Goal: Task Accomplishment & Management: Use online tool/utility

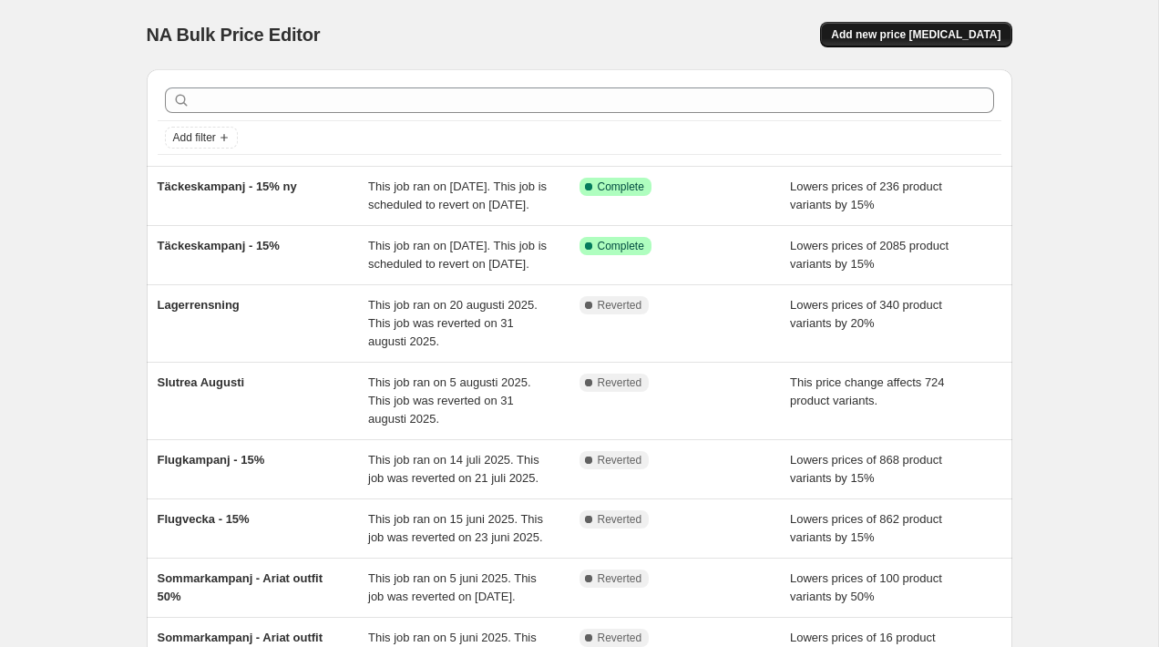
click at [933, 35] on span "Add new price [MEDICAL_DATA]" at bounding box center [915, 34] width 169 height 15
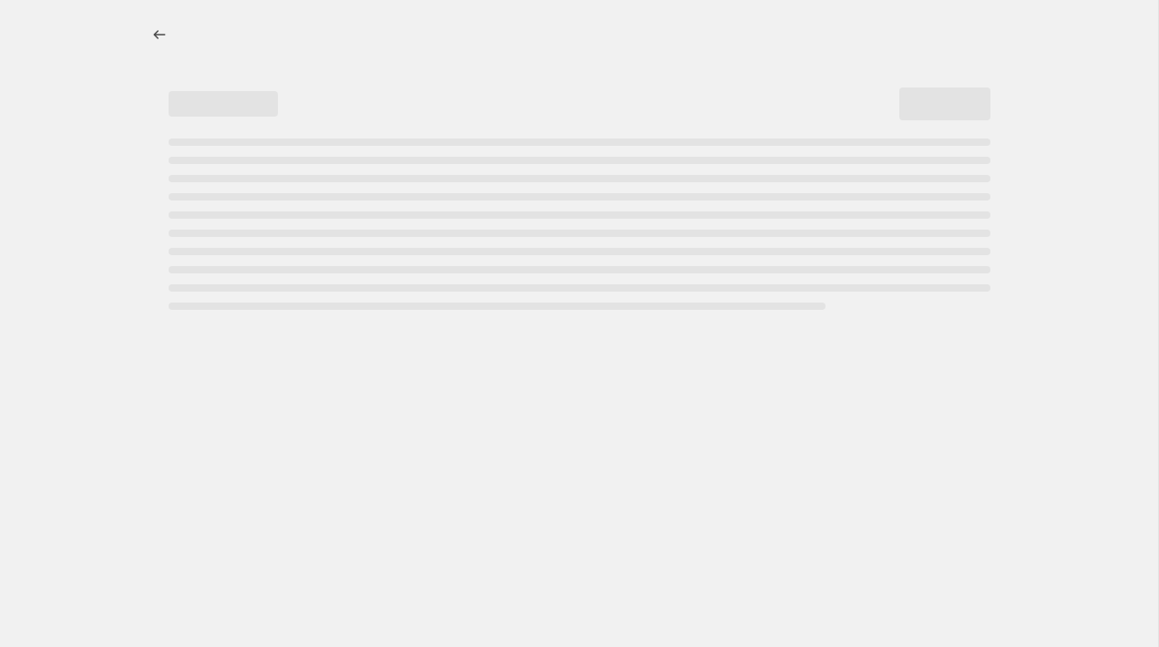
select select "percentage"
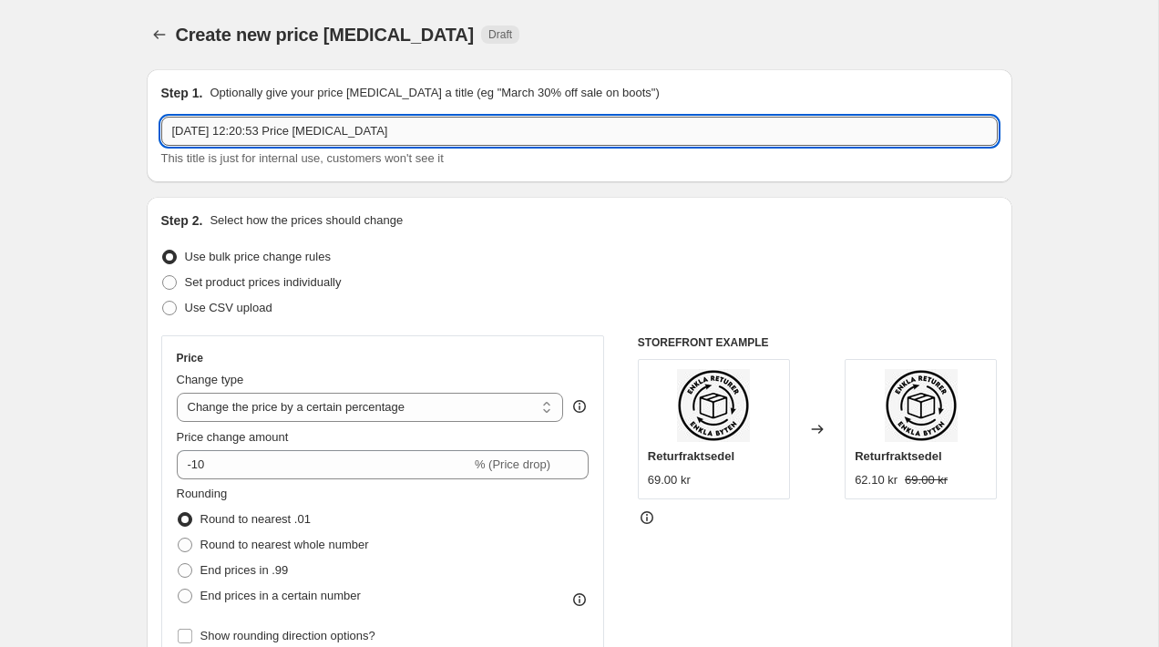
click at [397, 125] on input "[DATE] 12:20:53 Price [MEDICAL_DATA]" at bounding box center [579, 131] width 836 height 29
click at [342, 134] on input "Täckesk" at bounding box center [579, 131] width 836 height 29
click at [292, 139] on input "Täckesk" at bounding box center [579, 131] width 836 height 29
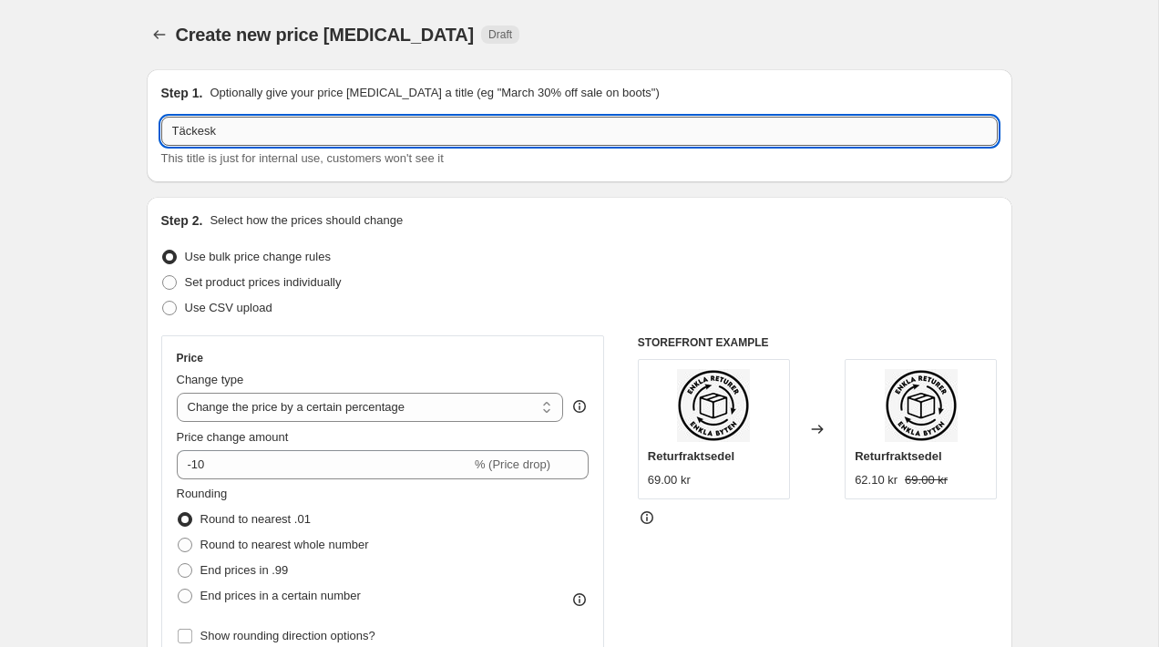
click at [292, 139] on input "Täckesk" at bounding box center [579, 131] width 836 height 29
type input "Täckeskampanj - 15% new"
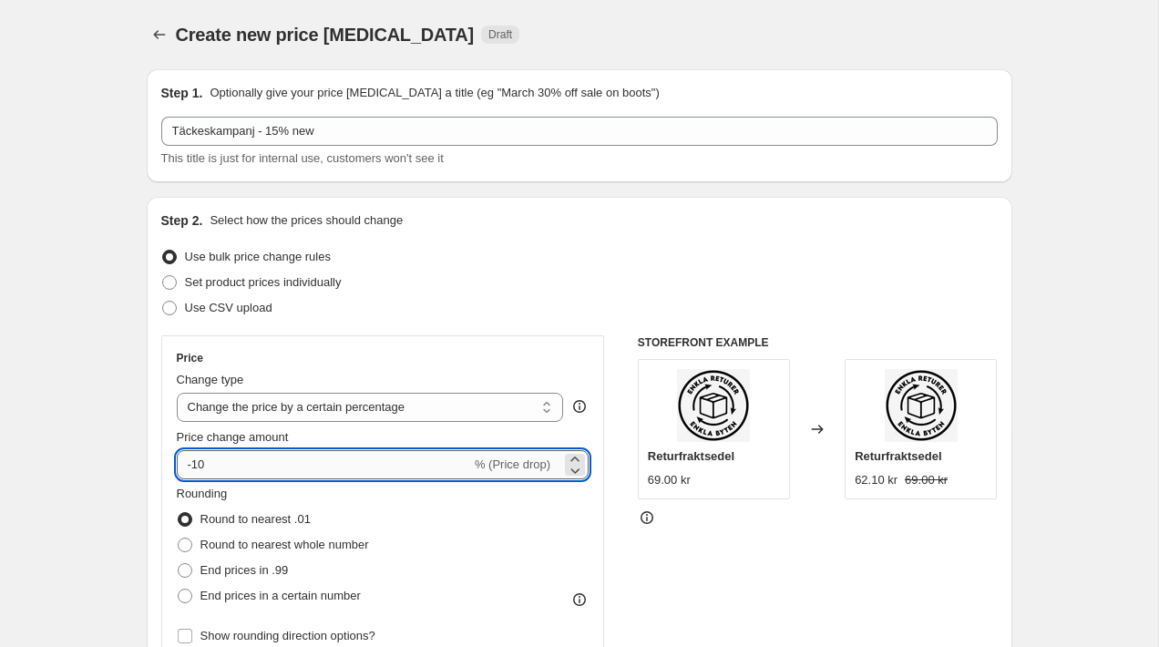
click at [255, 464] on input "-10" at bounding box center [324, 464] width 294 height 29
type input "-77"
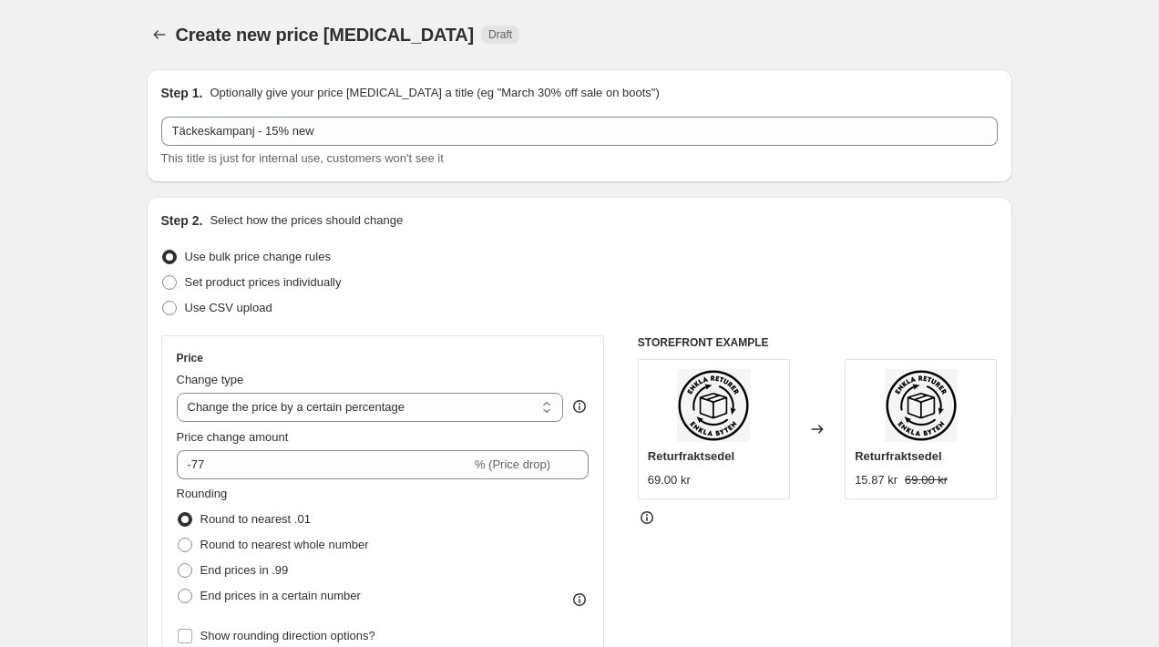
click at [583, 260] on div "Use bulk price change rules" at bounding box center [579, 257] width 836 height 26
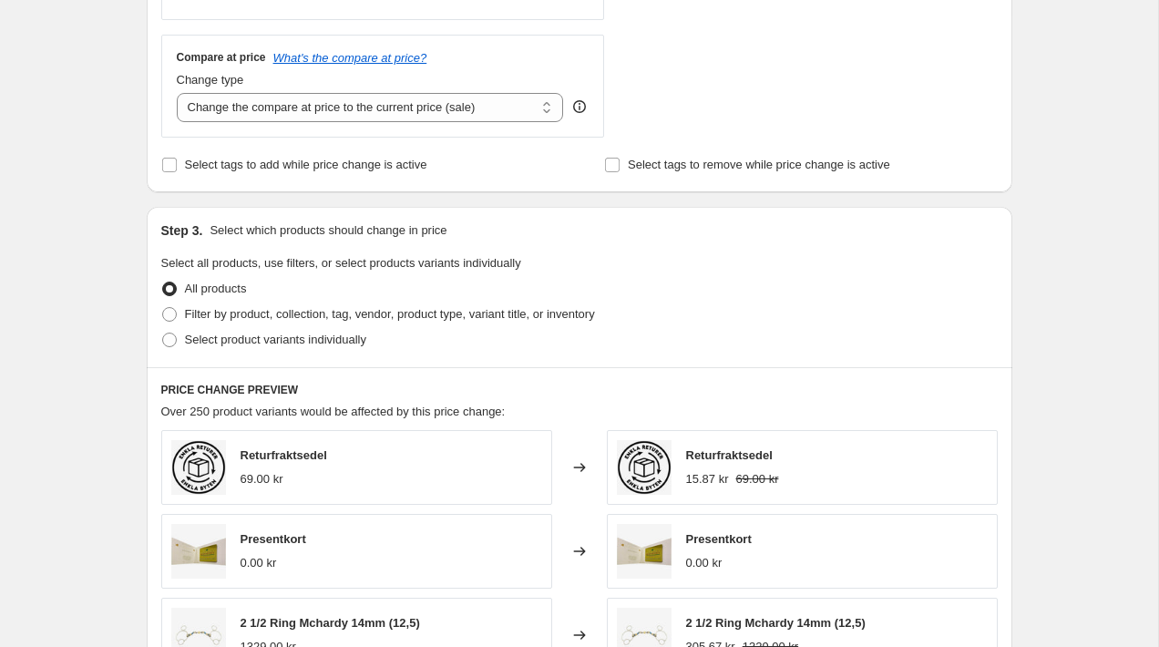
scroll to position [751, 0]
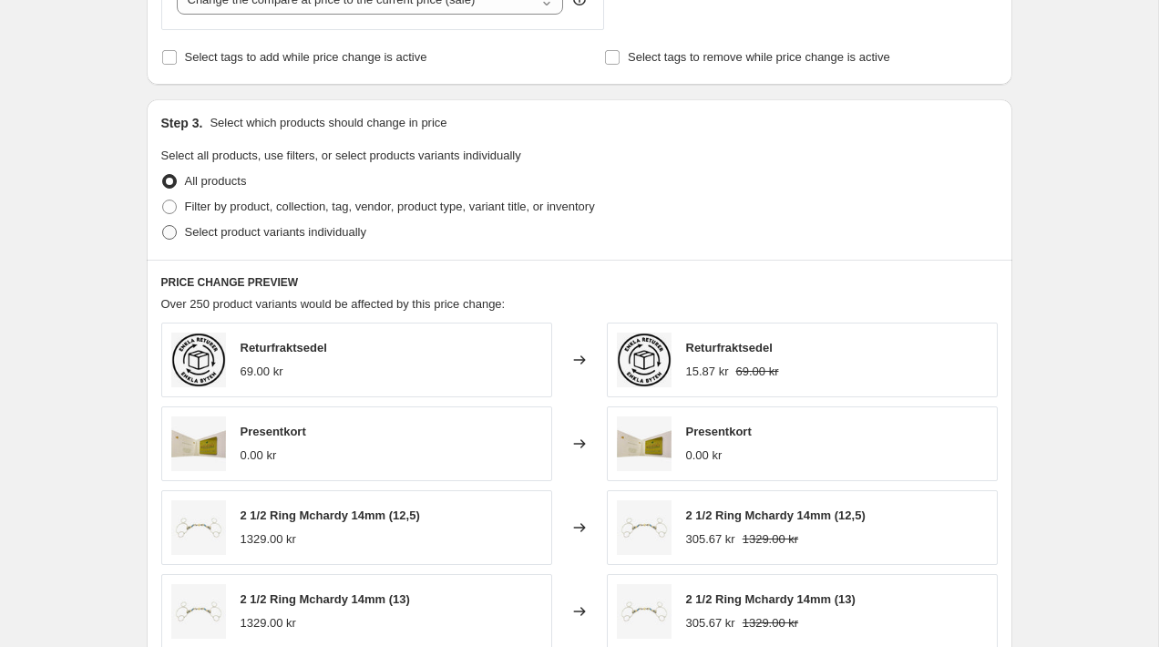
click at [230, 238] on span "Select product variants individually" at bounding box center [275, 232] width 181 height 14
click at [163, 226] on input "Select product variants individually" at bounding box center [162, 225] width 1 height 1
radio input "true"
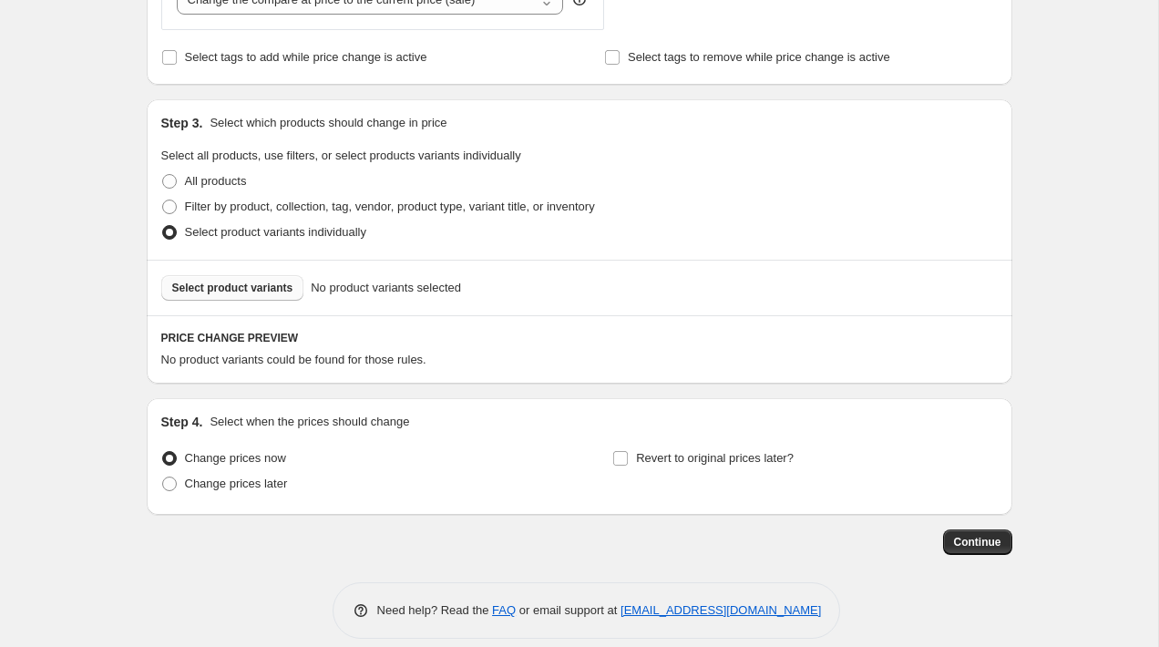
click at [229, 289] on span "Select product variants" at bounding box center [232, 288] width 121 height 15
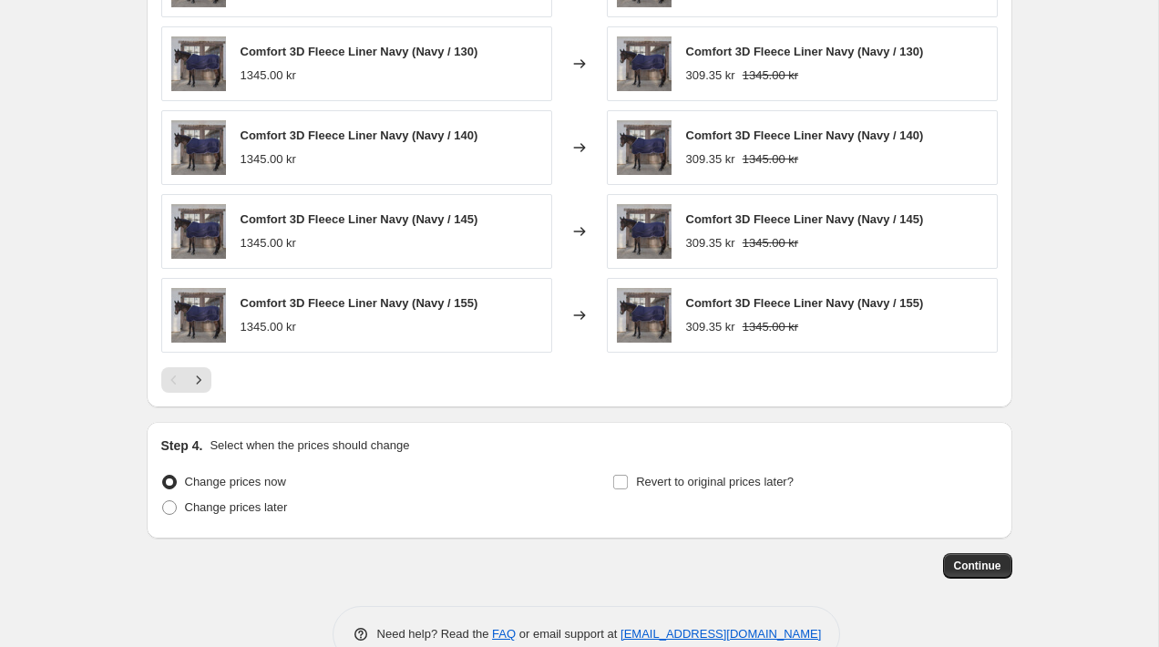
scroll to position [1230, 0]
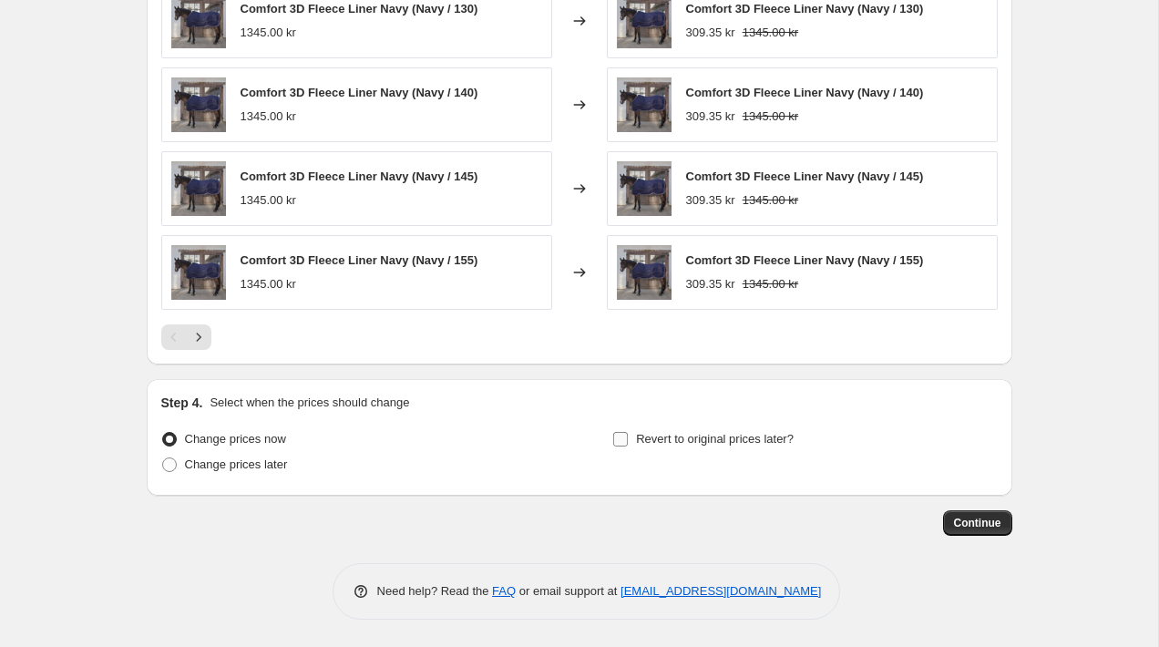
click at [618, 441] on input "Revert to original prices later?" at bounding box center [620, 439] width 15 height 15
checkbox input "true"
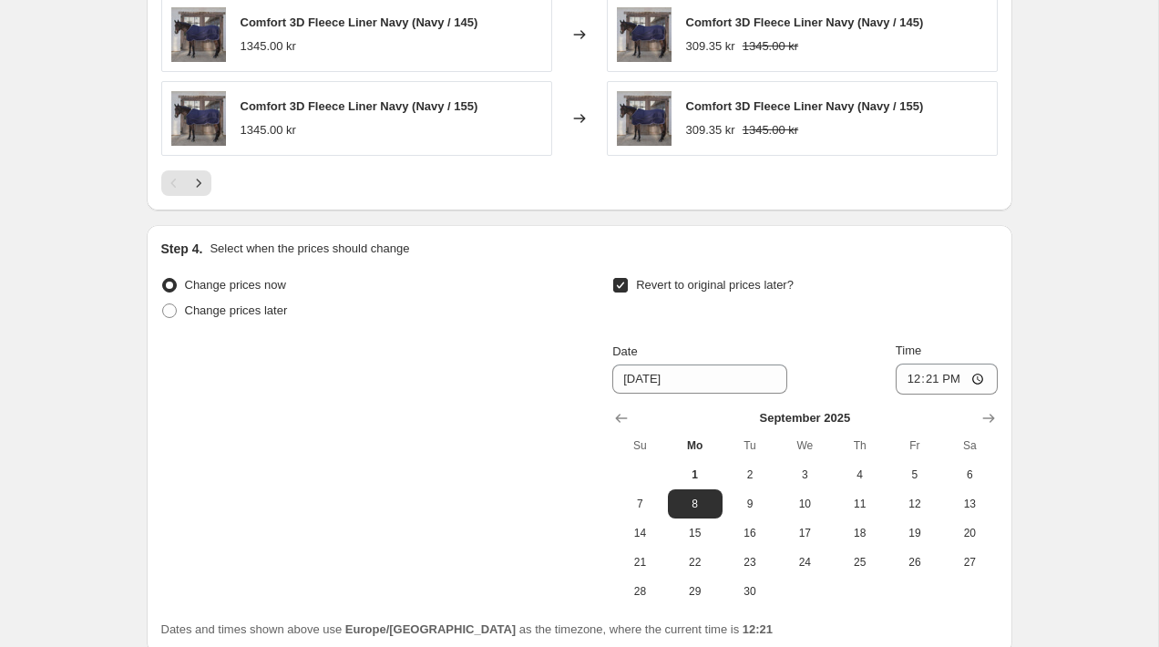
scroll to position [1398, 0]
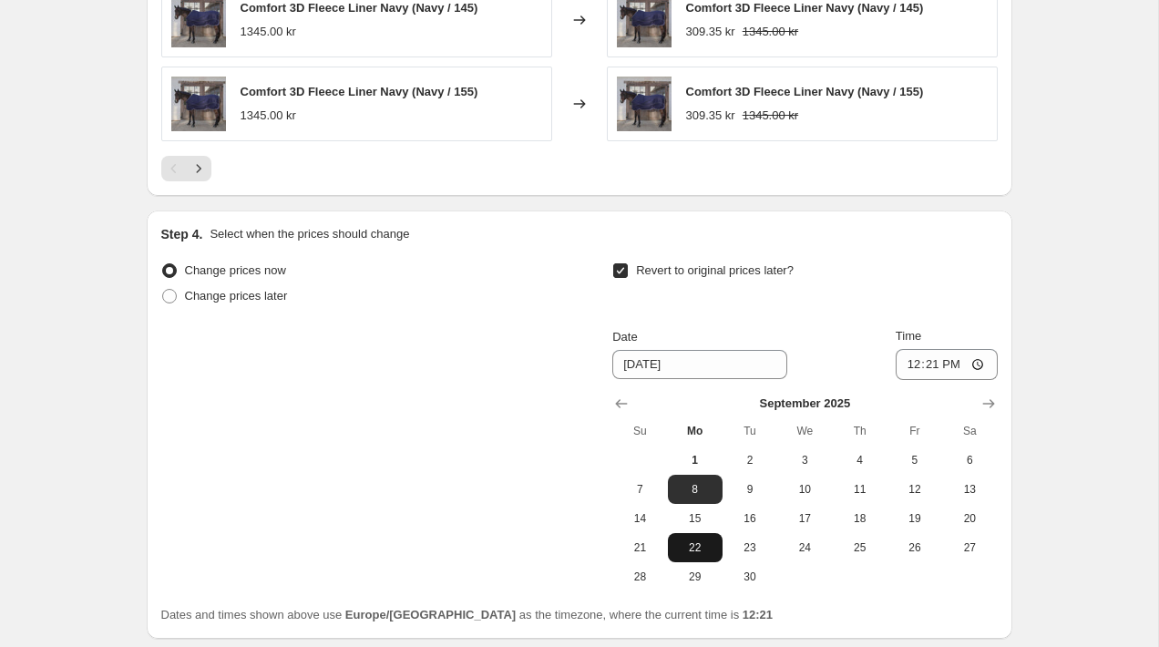
click at [698, 541] on span "22" at bounding box center [695, 547] width 40 height 15
type input "[DATE]"
click at [932, 362] on input "12:21" at bounding box center [946, 364] width 102 height 31
type input "00:01"
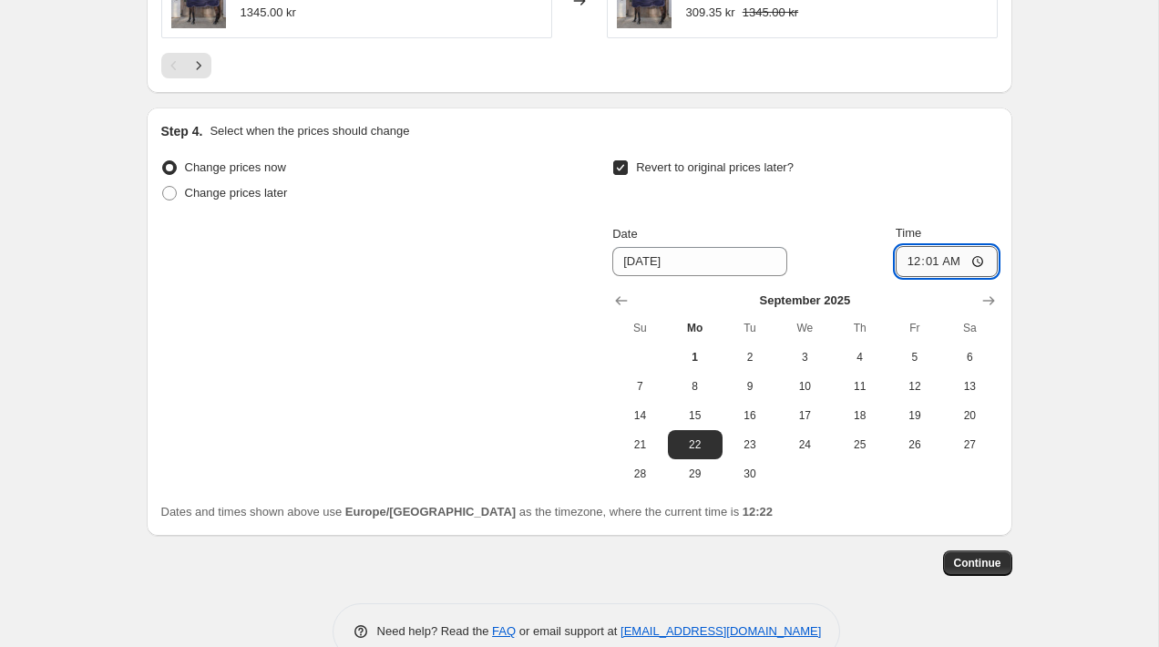
scroll to position [1541, 0]
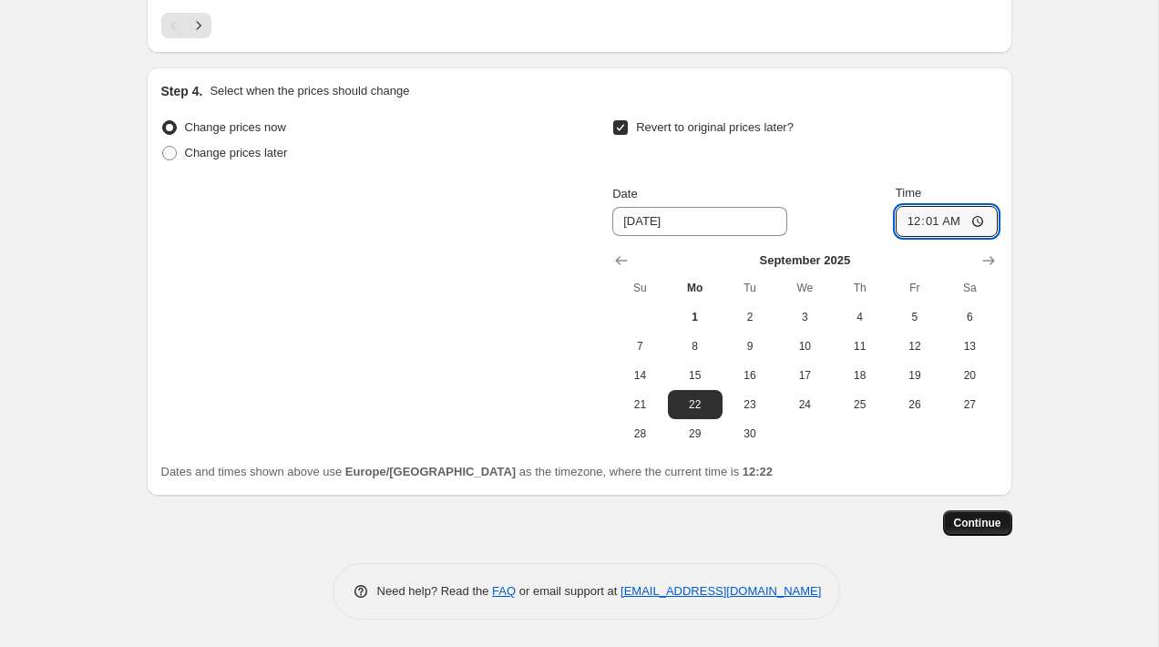
click at [982, 524] on span "Continue" at bounding box center [977, 523] width 47 height 15
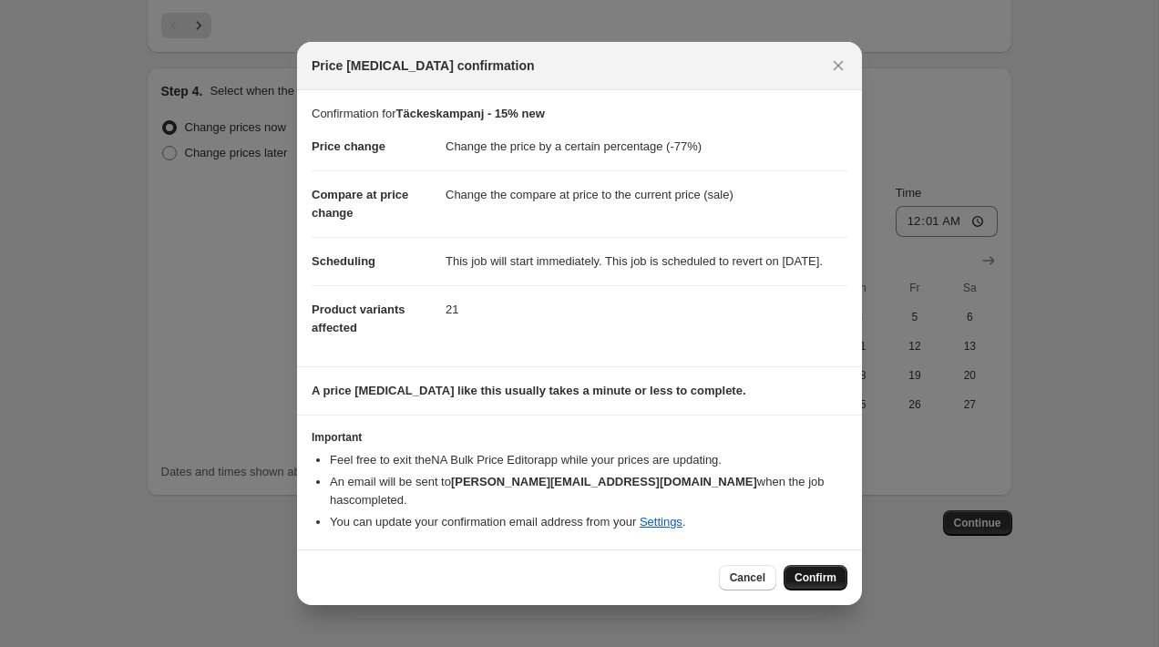
click at [805, 581] on span "Confirm" at bounding box center [815, 577] width 42 height 15
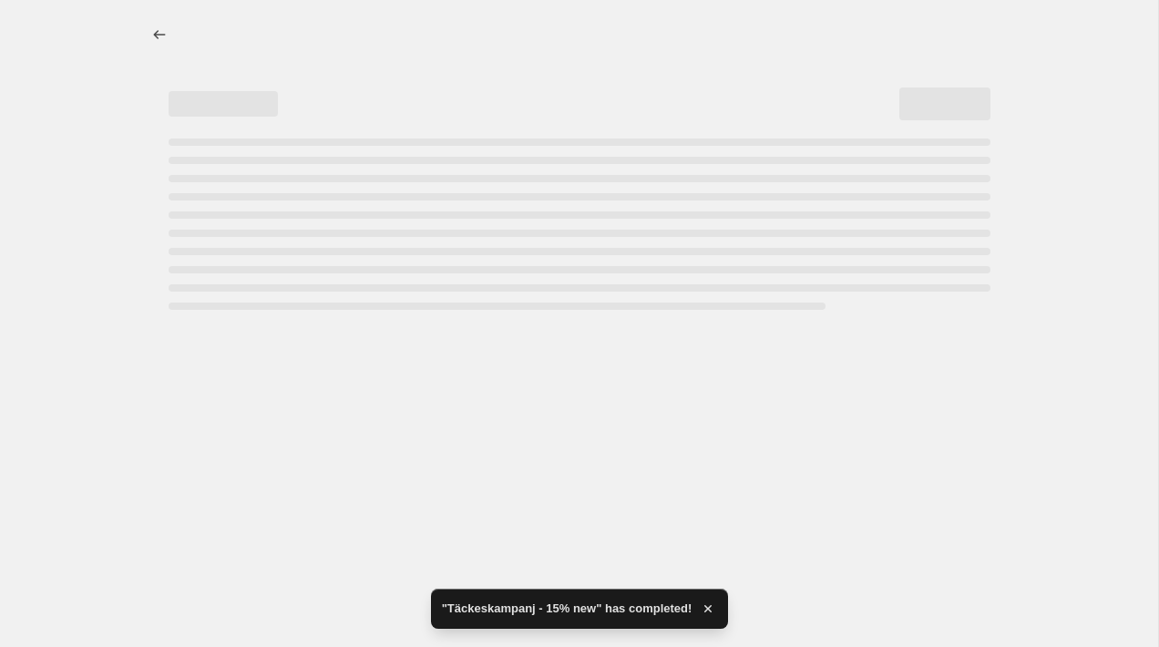
select select "percentage"
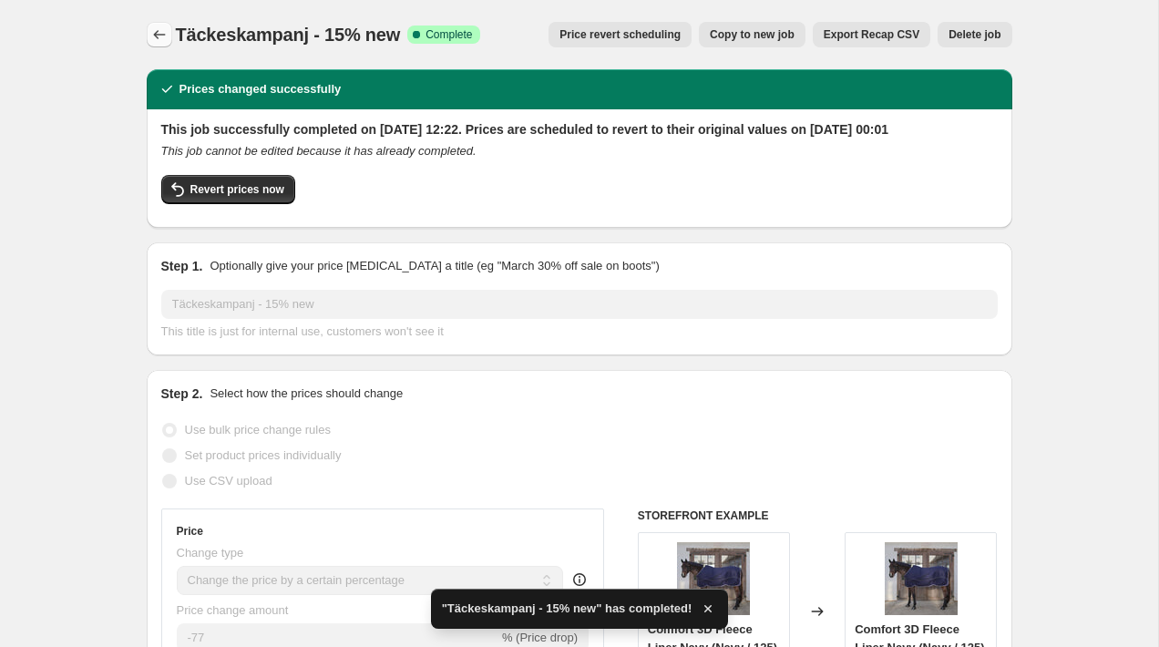
click at [157, 26] on icon "Price change jobs" at bounding box center [159, 35] width 18 height 18
